Goal: Register for event/course

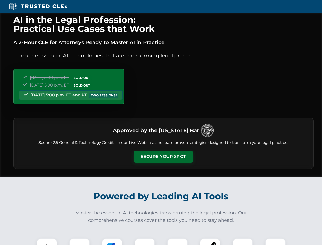
click at [163, 157] on button "Secure Your Spot" at bounding box center [164, 157] width 60 height 12
click at [47, 242] on img at bounding box center [47, 248] width 15 height 15
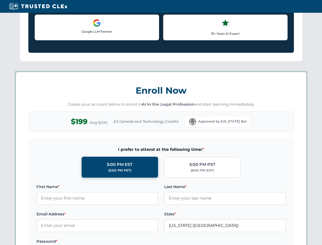
click at [112, 242] on label "Password *" at bounding box center [97, 241] width 122 height 6
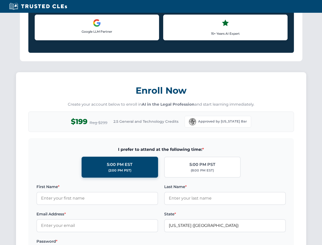
scroll to position [501, 0]
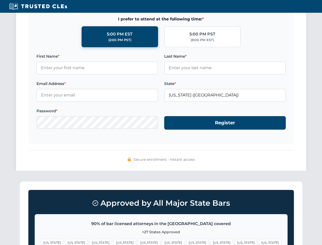
click at [235, 242] on span "[US_STATE]" at bounding box center [246, 242] width 22 height 7
